Goal: Navigation & Orientation: Find specific page/section

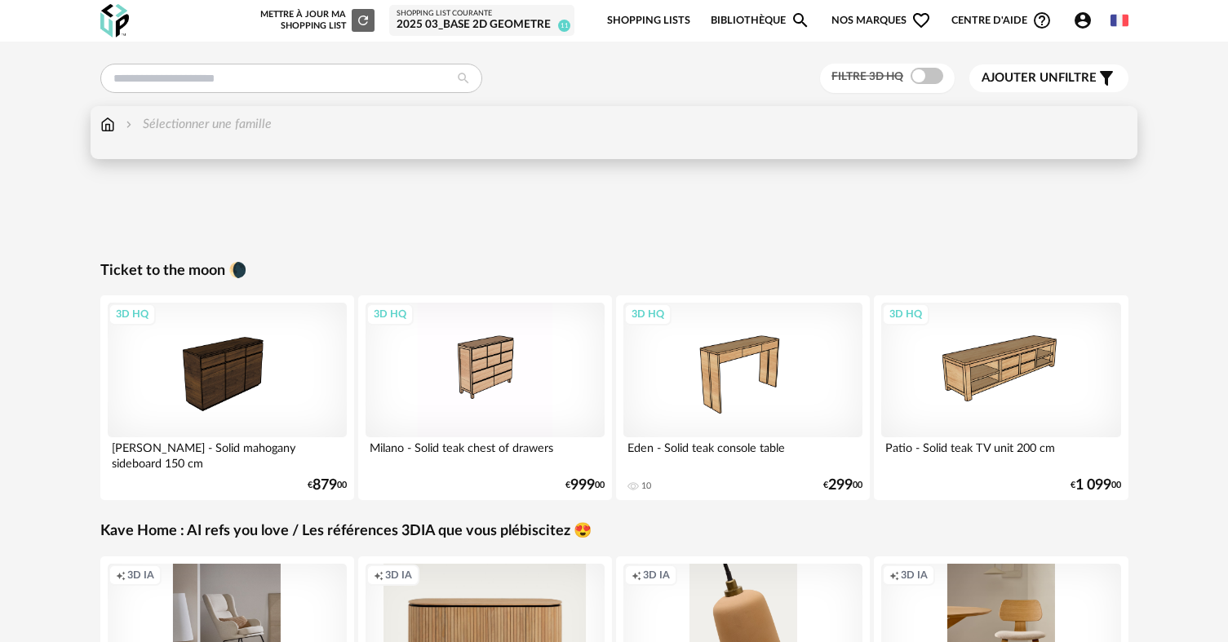
click at [112, 127] on img at bounding box center [107, 124] width 15 height 19
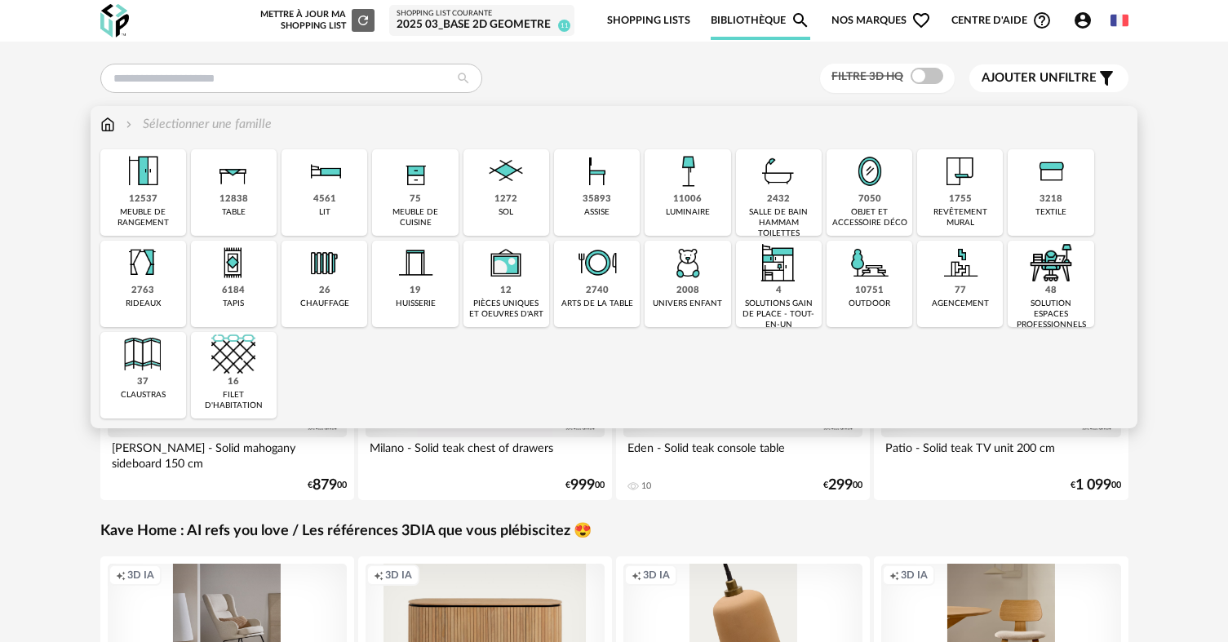
click at [717, 175] on div "11006 luminaire" at bounding box center [688, 192] width 86 height 87
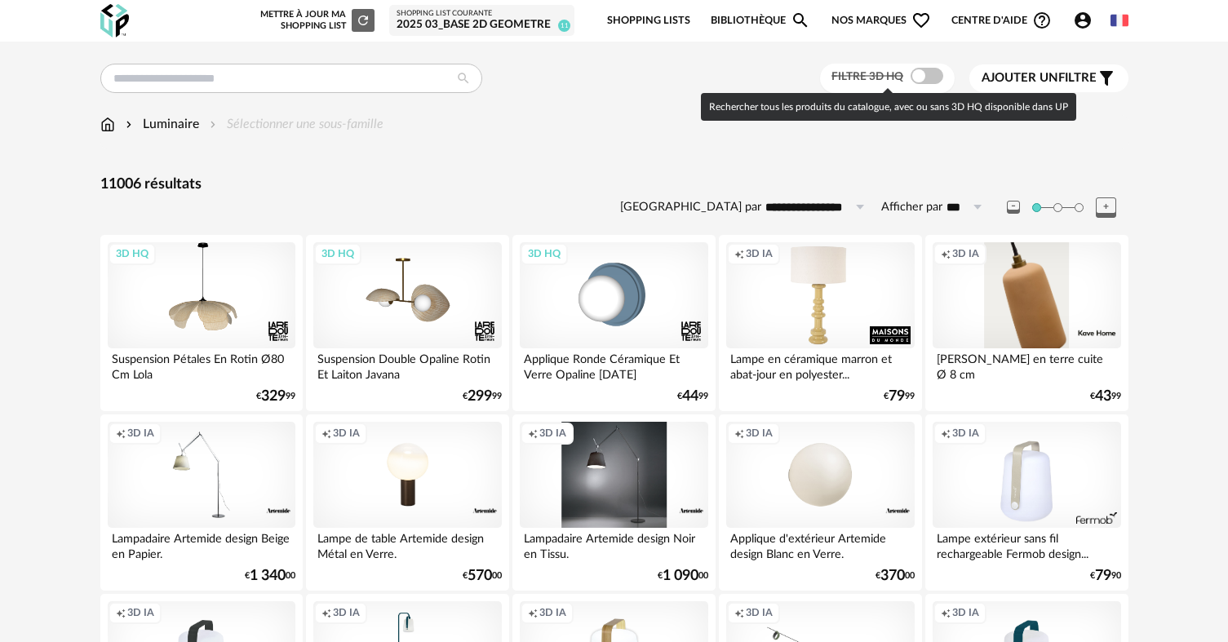
click at [911, 76] on span at bounding box center [927, 76] width 33 height 16
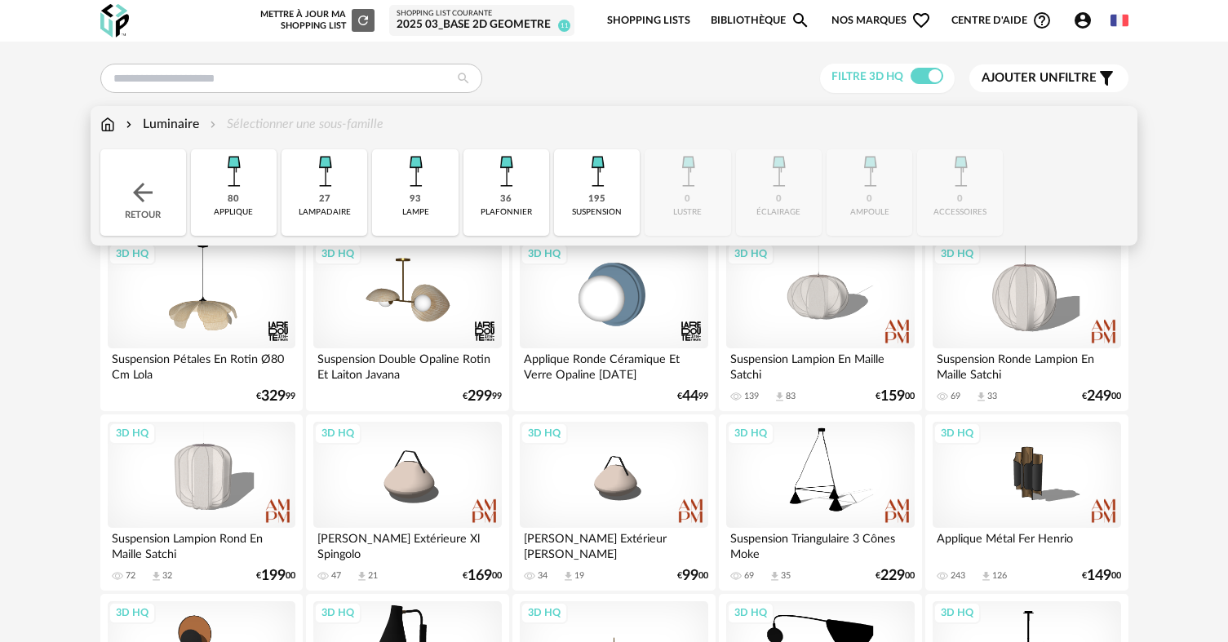
click at [497, 196] on div "36 plafonnier" at bounding box center [507, 192] width 86 height 87
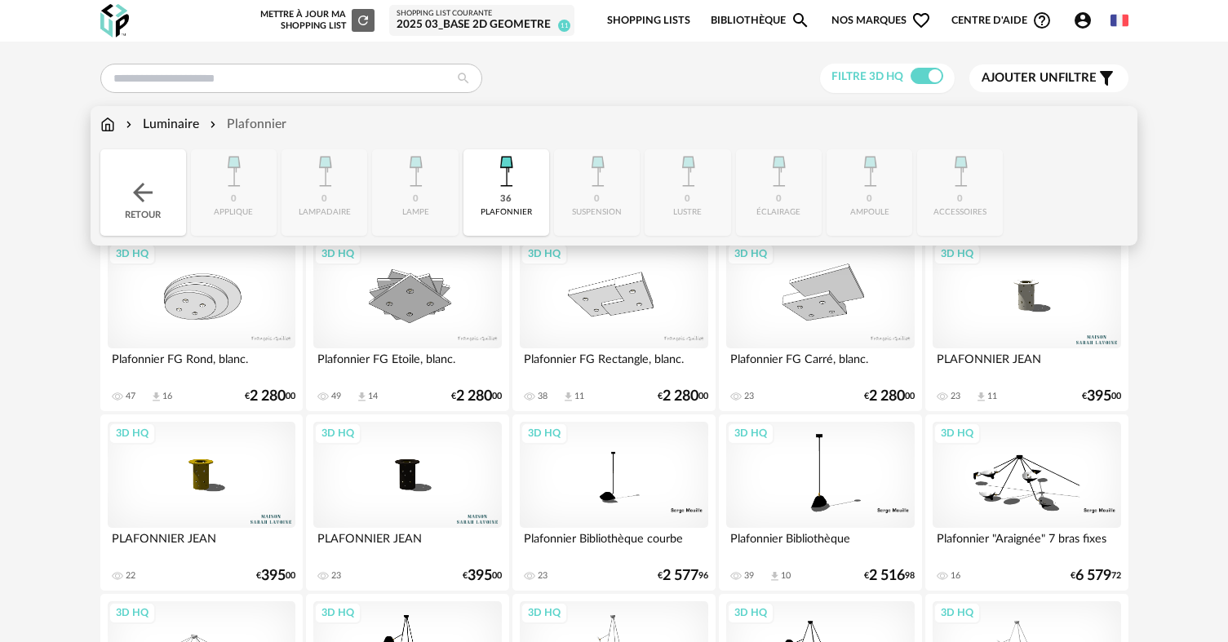
click at [534, 187] on div "36 plafonnier" at bounding box center [507, 192] width 86 height 87
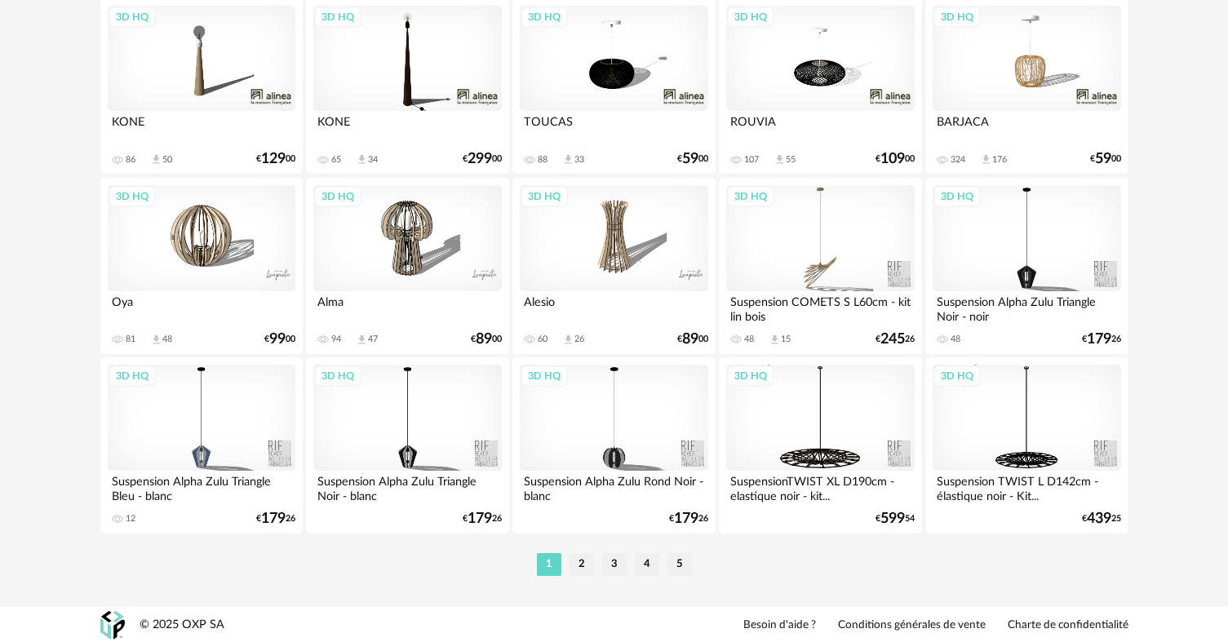
scroll to position [3292, 0]
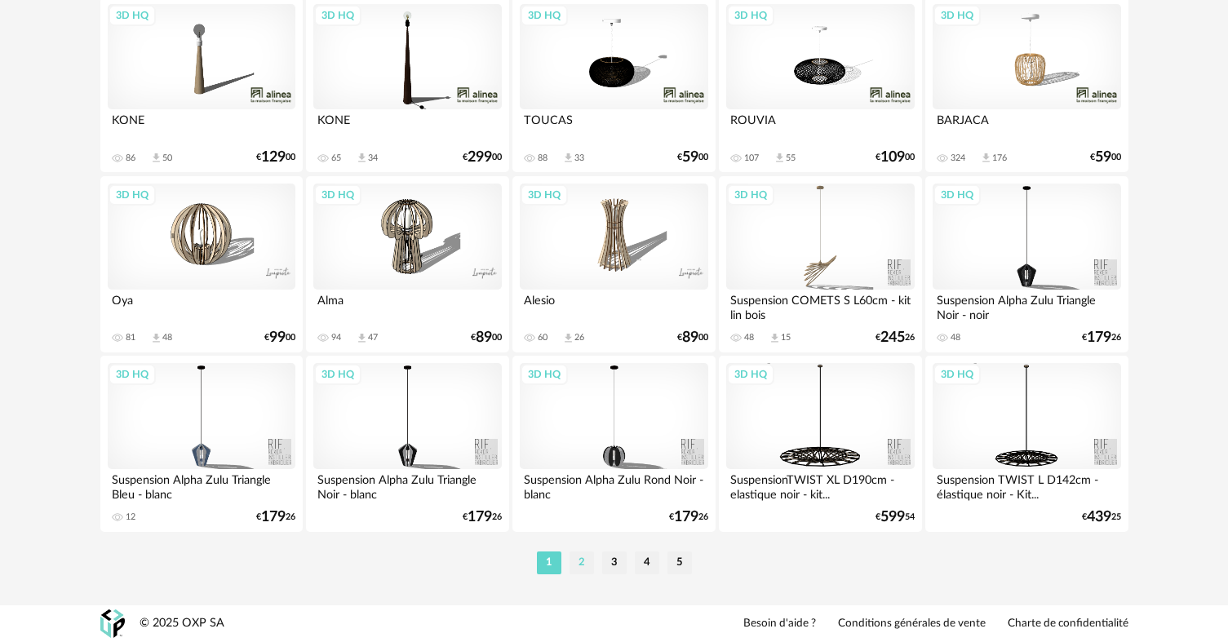
click at [579, 566] on li "2" at bounding box center [582, 563] width 24 height 23
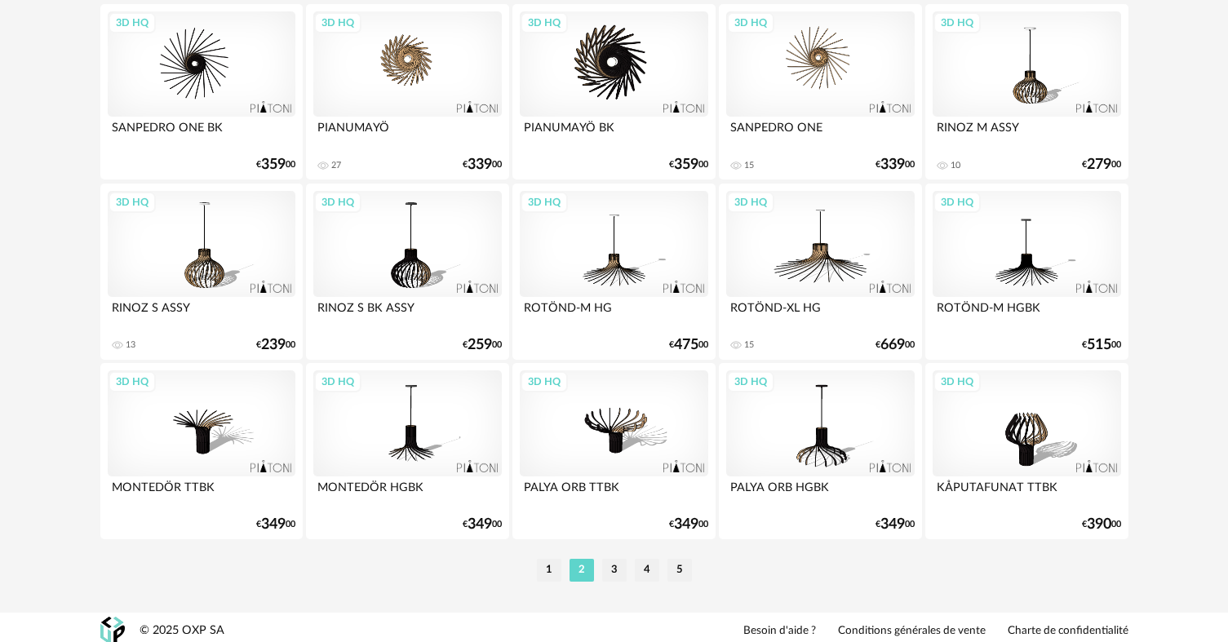
scroll to position [3292, 0]
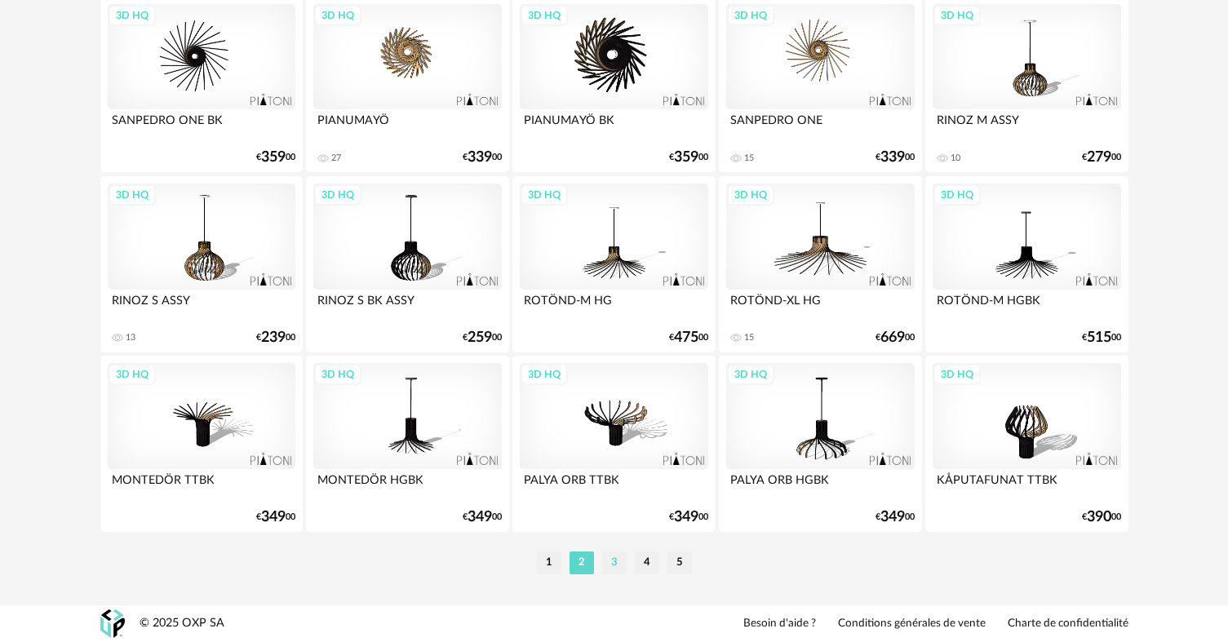
click at [624, 557] on li "3" at bounding box center [614, 563] width 24 height 23
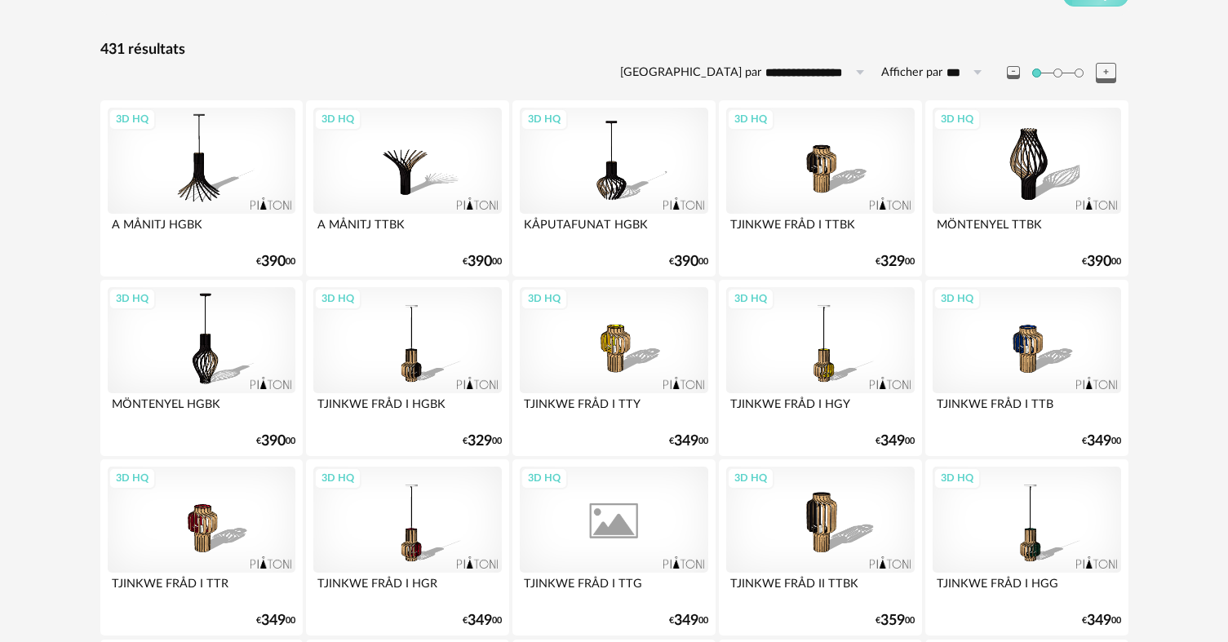
scroll to position [163, 0]
